Goal: Information Seeking & Learning: Learn about a topic

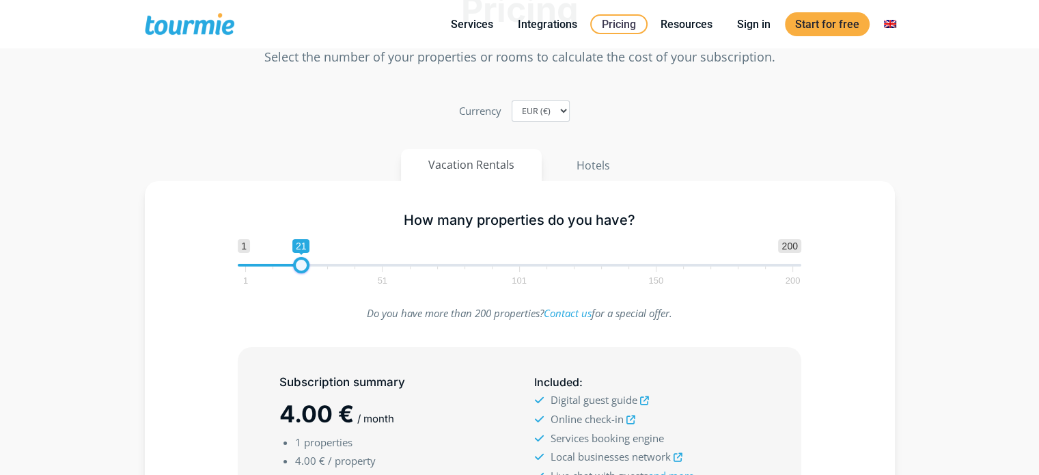
type input "20"
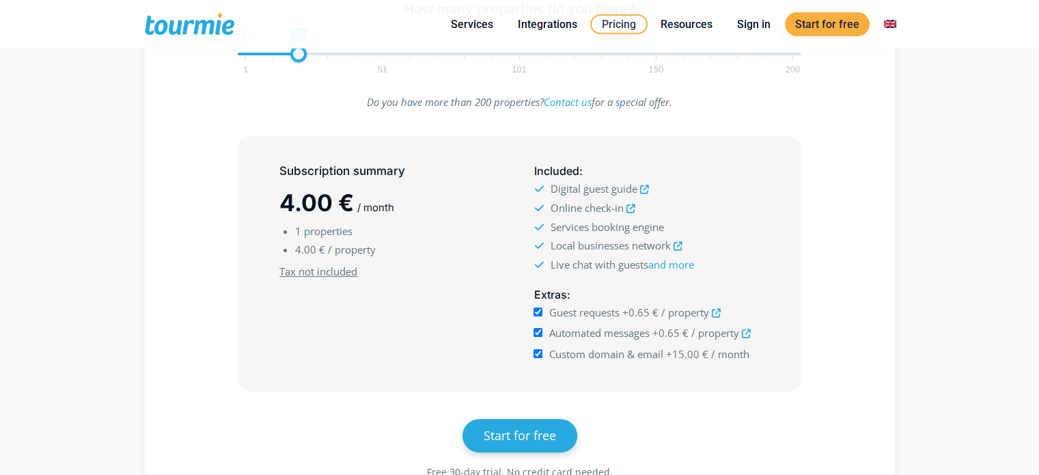
drag, startPoint x: 248, startPoint y: 266, endPoint x: 300, endPoint y: 270, distance: 52.7
click at [300, 270] on div "How many properties do you have? 1 200 0 0 20 1 51 101 150 200 20 Do you have m…" at bounding box center [520, 242] width 750 height 545
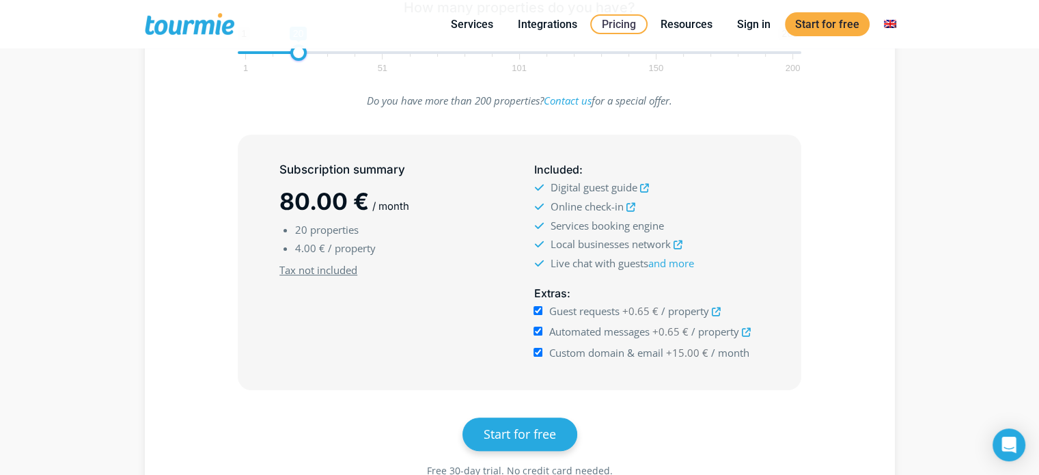
scroll to position [281, 0]
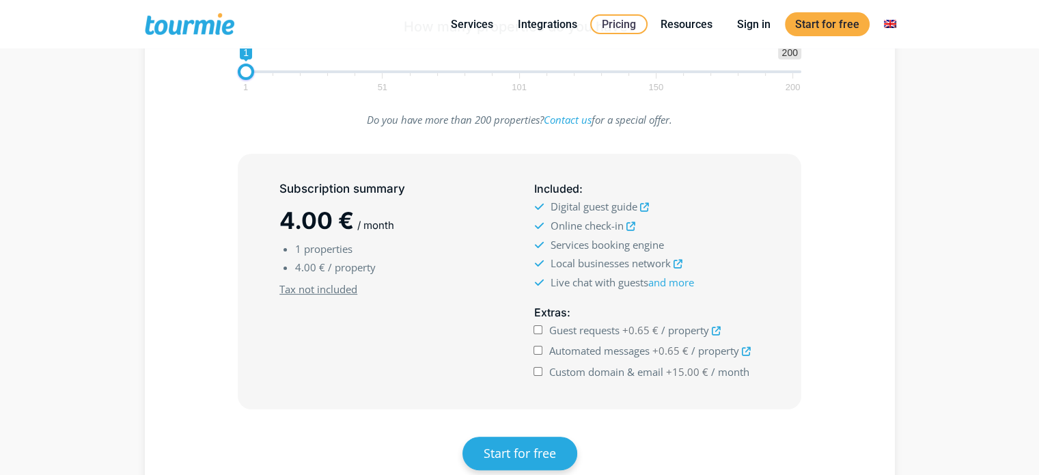
scroll to position [281, 0]
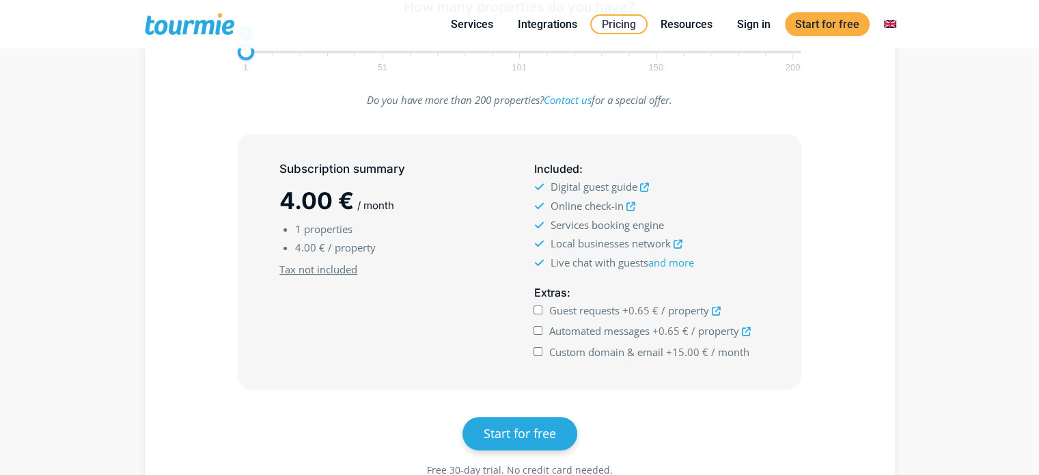
click at [538, 327] on input "Automated messages +0.65 € / property" at bounding box center [537, 330] width 9 height 9
checkbox input "true"
click at [535, 311] on input "Guest requests +0.65 € / property" at bounding box center [537, 309] width 9 height 9
checkbox input "true"
click at [540, 348] on input "Custom domain & email +15.00 € / month" at bounding box center [537, 351] width 9 height 9
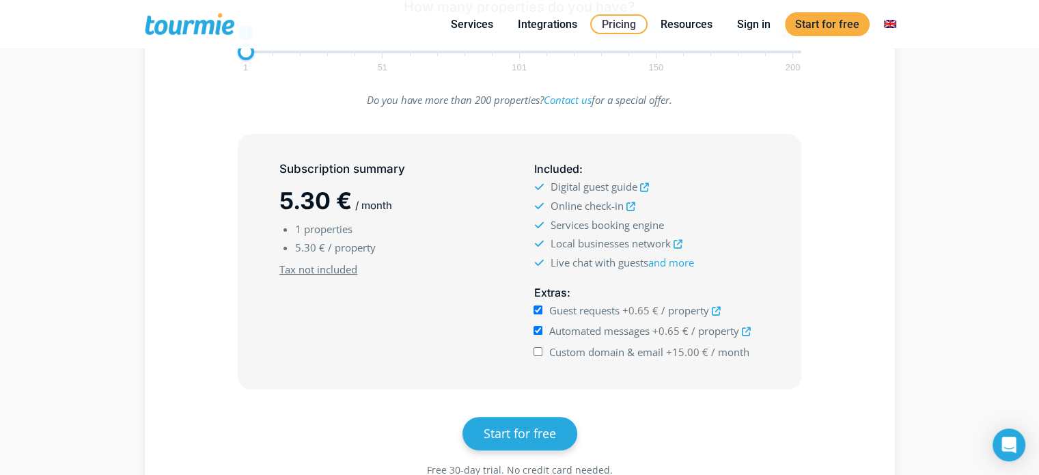
checkbox input "true"
type input "20"
drag, startPoint x: 246, startPoint y: 53, endPoint x: 299, endPoint y: 70, distance: 55.9
click at [299, 70] on div "How many properties do you have? 1 200 0 0 20 1 51 101 150 200 20" at bounding box center [519, 32] width 592 height 89
